Goal: Task Accomplishment & Management: Manage account settings

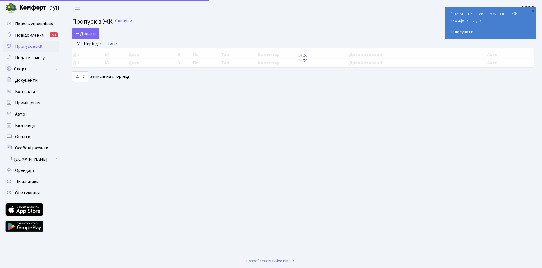
select select "25"
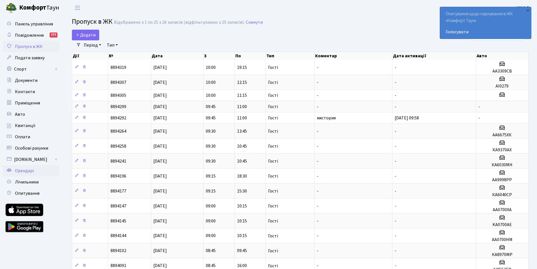
click at [30, 173] on span "Орендарі" at bounding box center [24, 171] width 19 height 6
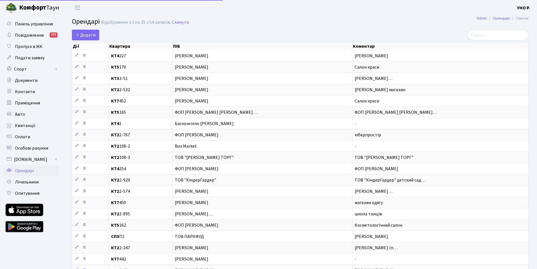
select select "25"
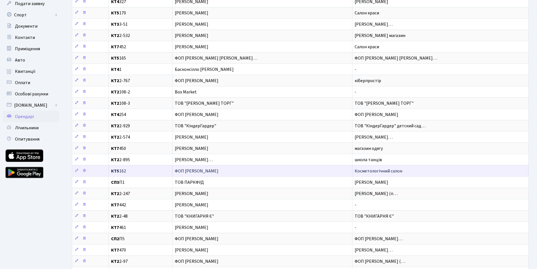
scroll to position [56, 0]
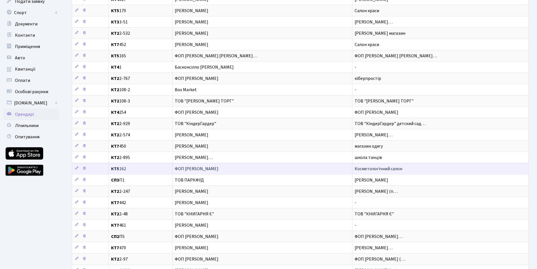
click at [228, 168] on span "ФОП [PERSON_NAME]" at bounding box center [262, 168] width 175 height 5
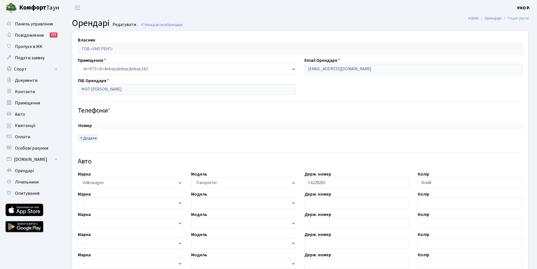
select select "2493"
